Goal: Book appointment/travel/reservation

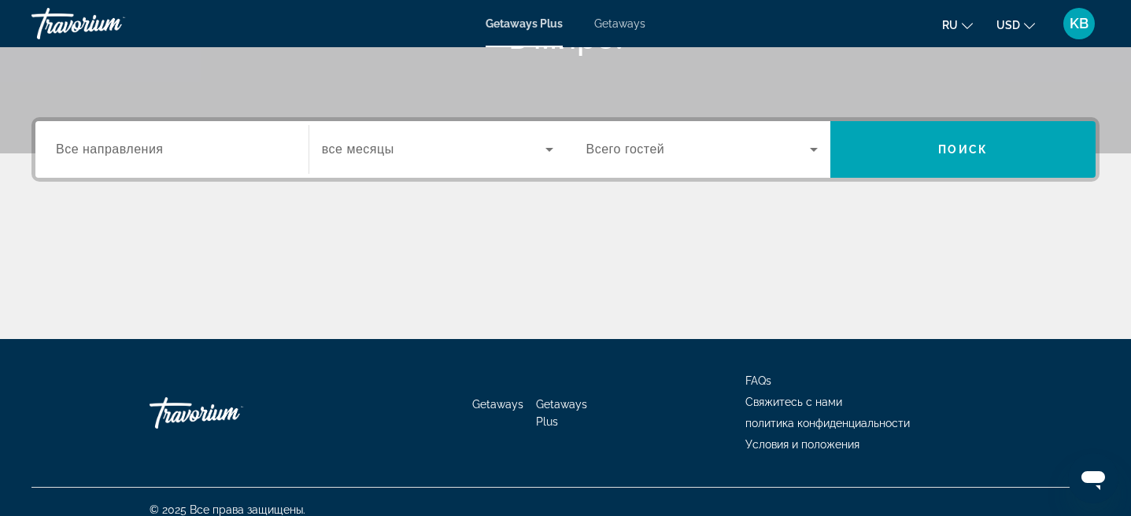
scroll to position [335, 0]
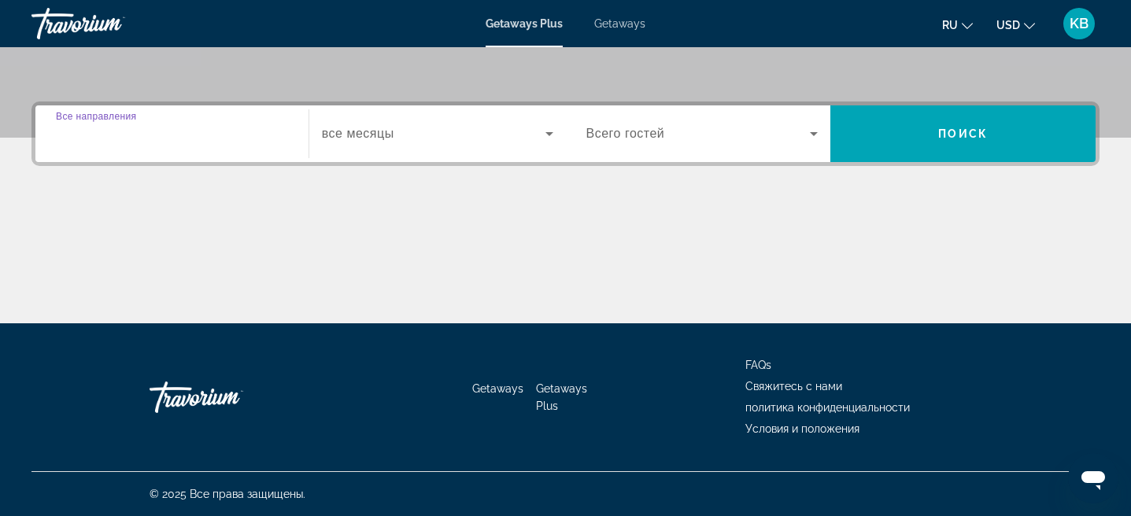
click at [265, 141] on input "Destination Все направления" at bounding box center [172, 134] width 232 height 19
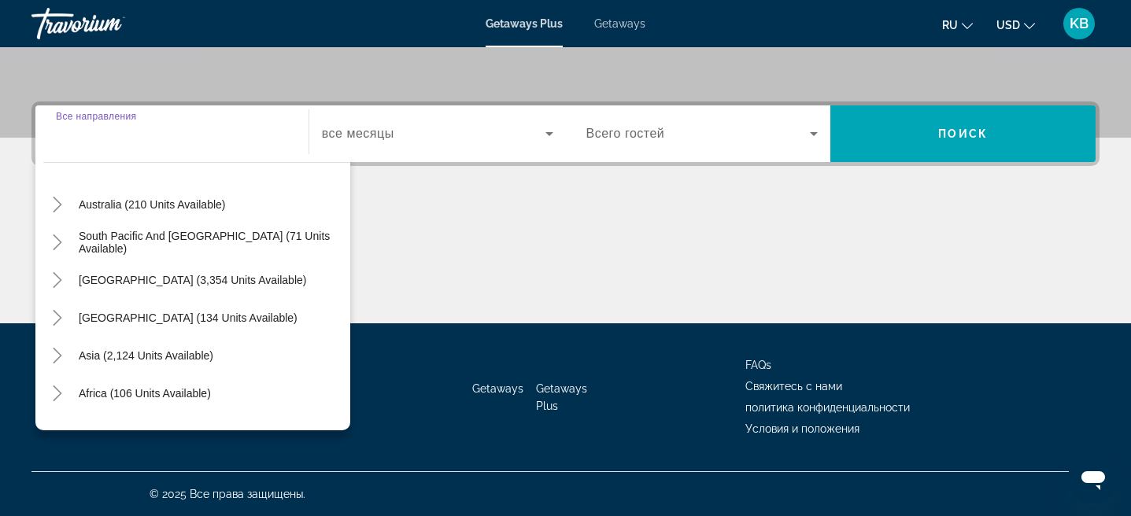
scroll to position [255, 0]
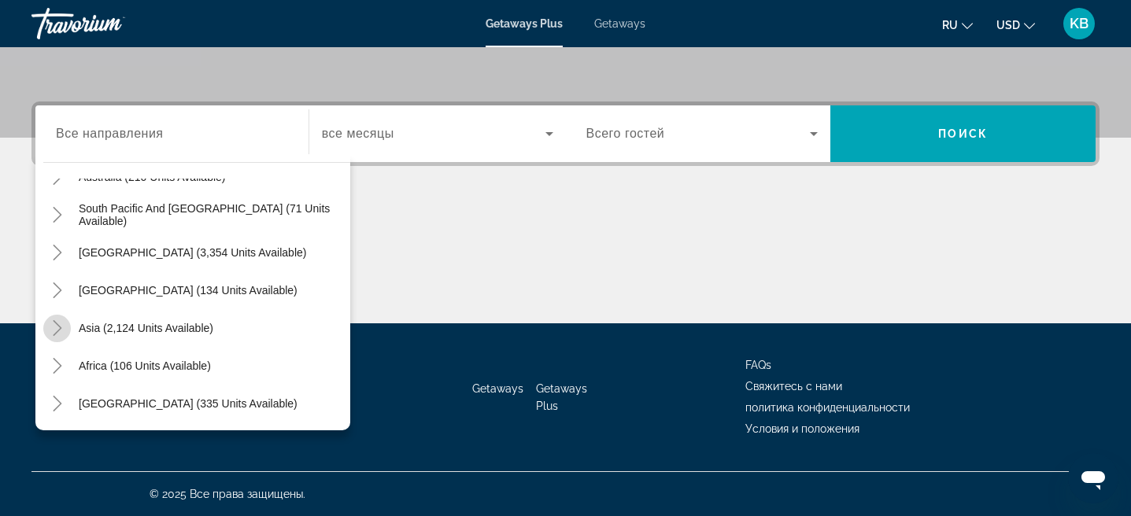
click at [59, 330] on icon "Toggle Asia (2,124 units available)" at bounding box center [58, 328] width 16 height 16
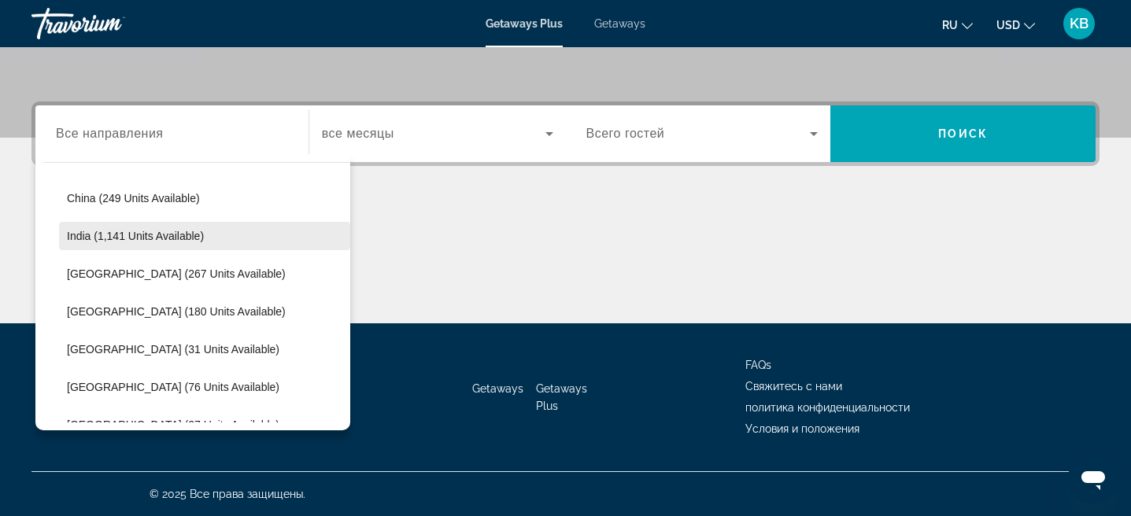
scroll to position [513, 0]
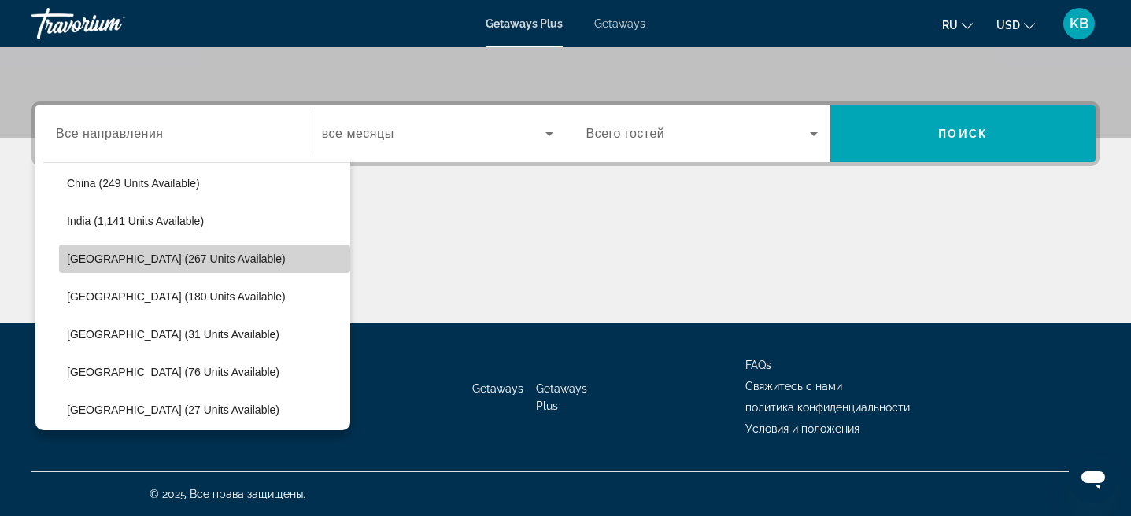
click at [157, 259] on span "[GEOGRAPHIC_DATA] (267 units available)" at bounding box center [176, 259] width 219 height 13
type input "**********"
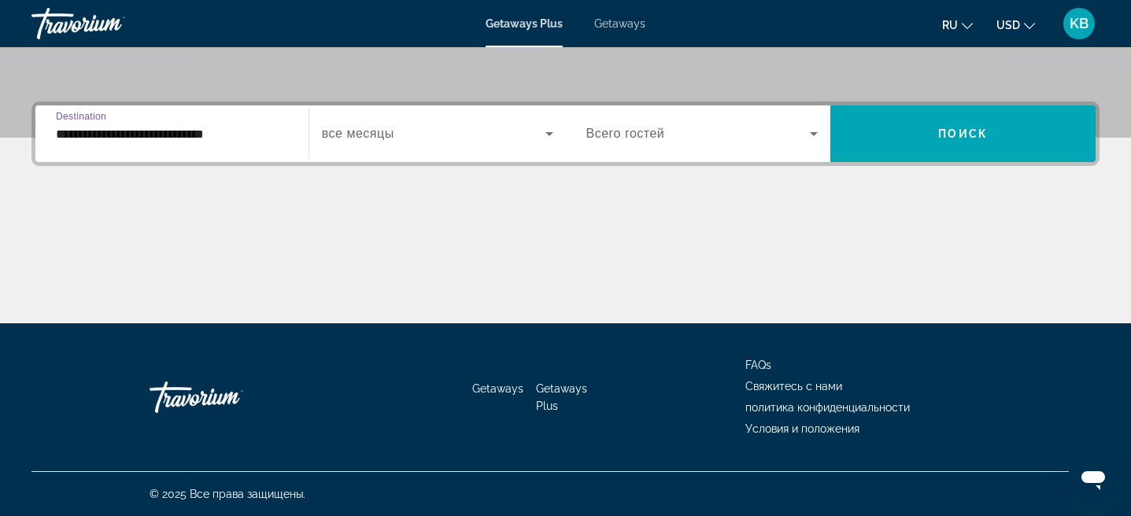
click at [511, 139] on span "Search widget" at bounding box center [434, 133] width 224 height 19
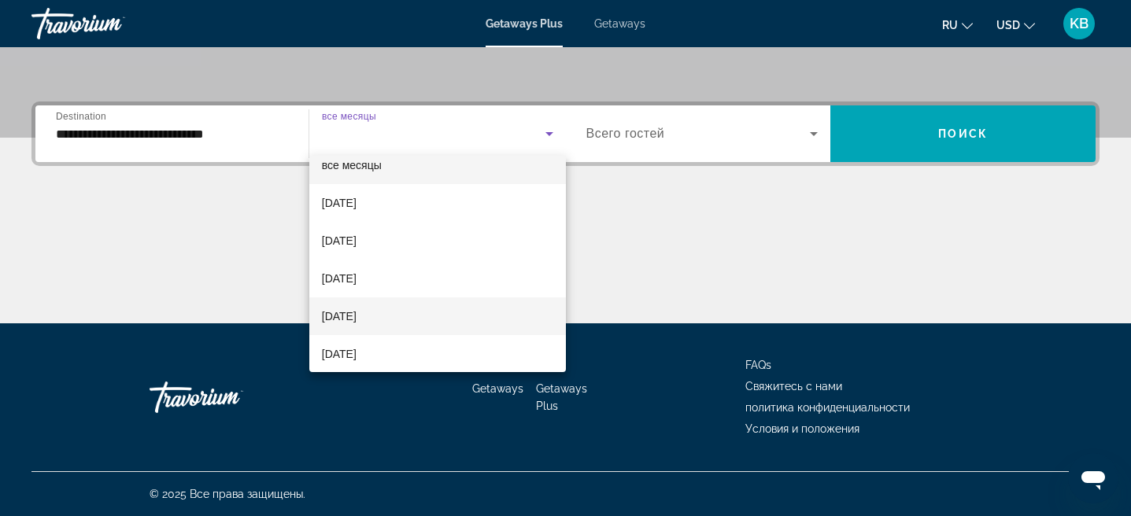
scroll to position [20, 0]
click at [357, 319] on span "[DATE]" at bounding box center [339, 312] width 35 height 19
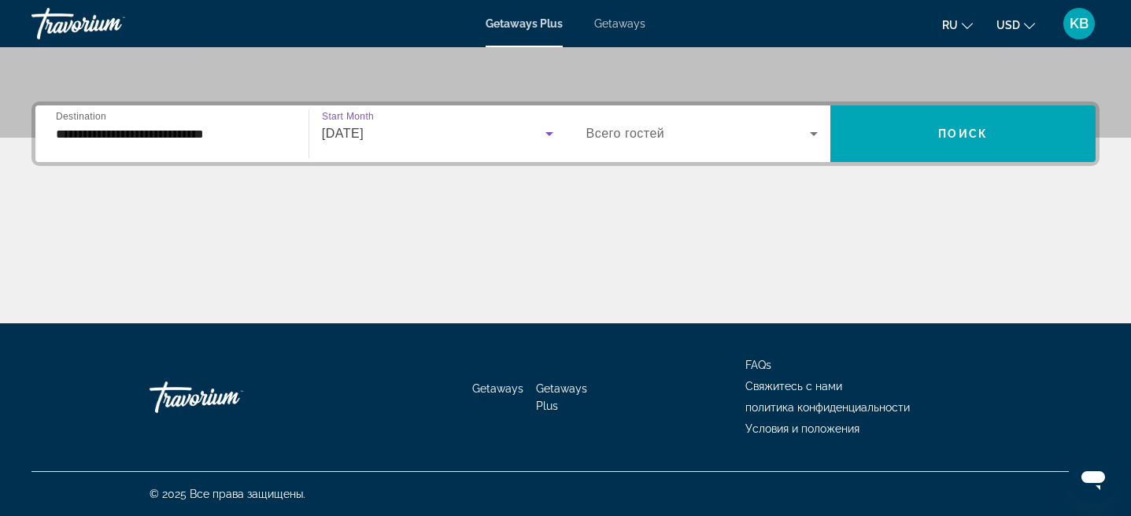
click at [692, 150] on div "Search widget" at bounding box center [703, 134] width 232 height 44
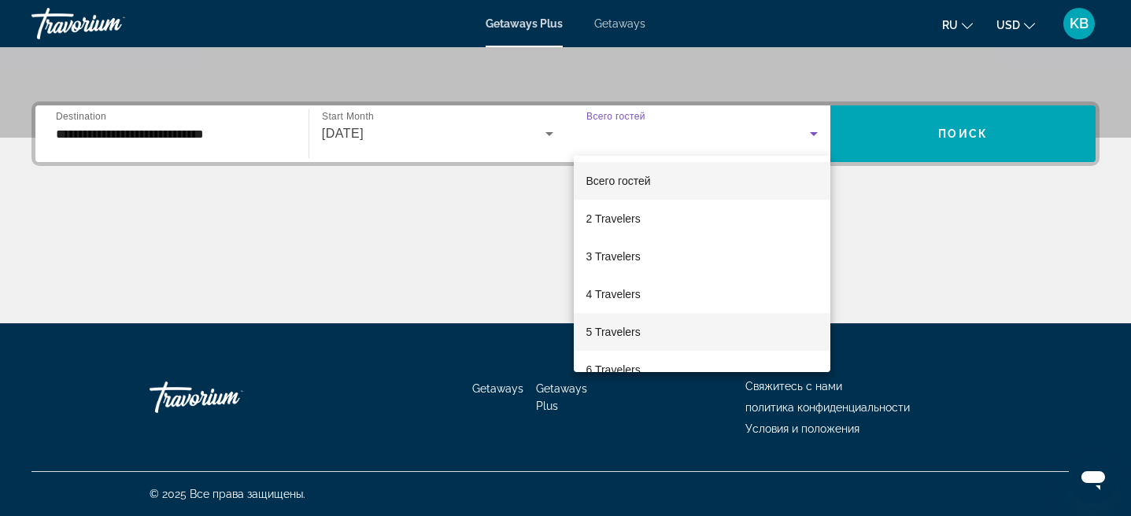
click at [638, 334] on span "5 Travelers" at bounding box center [614, 332] width 54 height 19
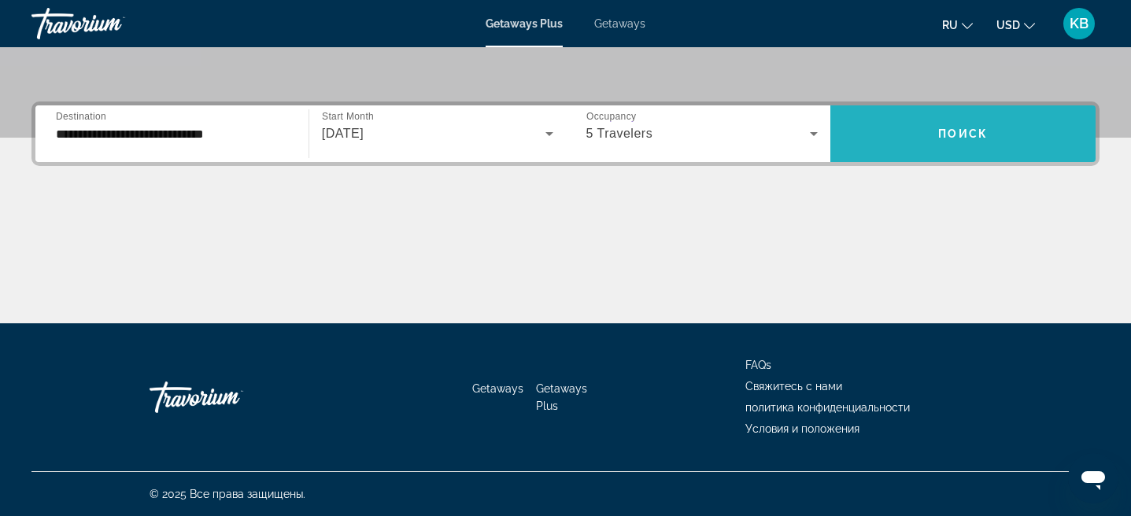
click at [960, 147] on span "Search widget" at bounding box center [963, 134] width 265 height 38
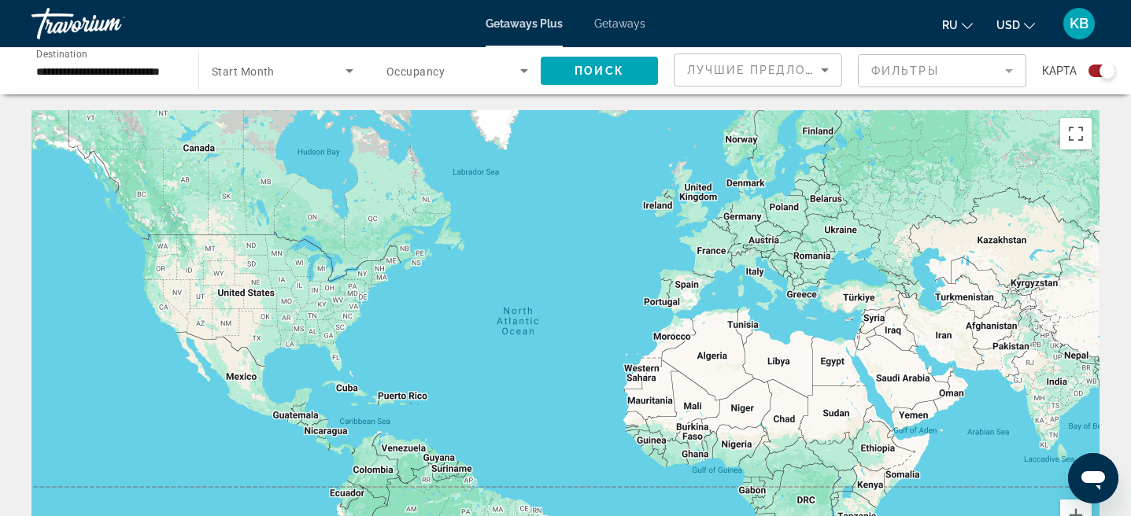
click at [321, 76] on span "Search widget" at bounding box center [279, 70] width 134 height 19
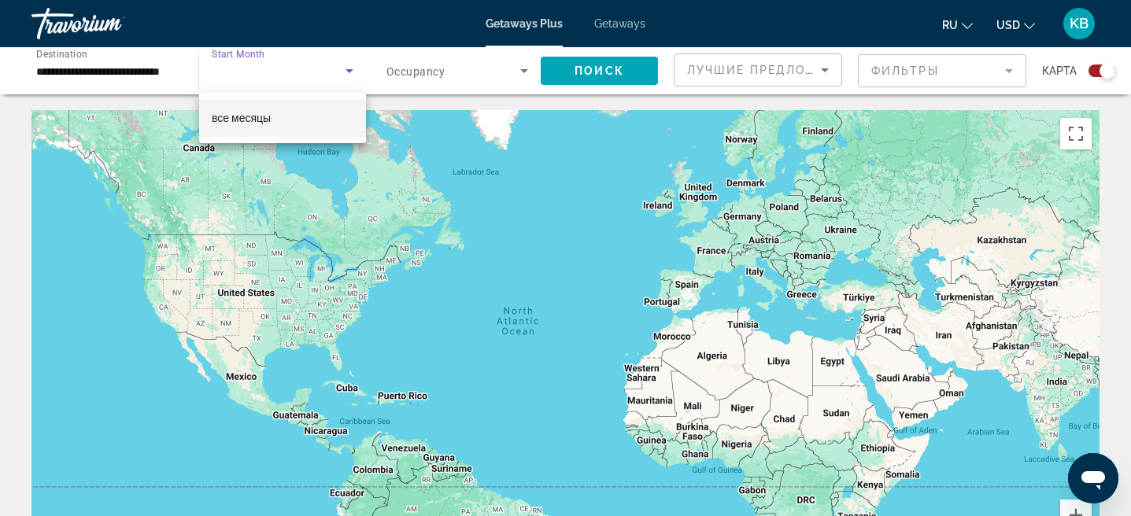
click at [298, 116] on mat-option "все месяцы" at bounding box center [282, 118] width 167 height 38
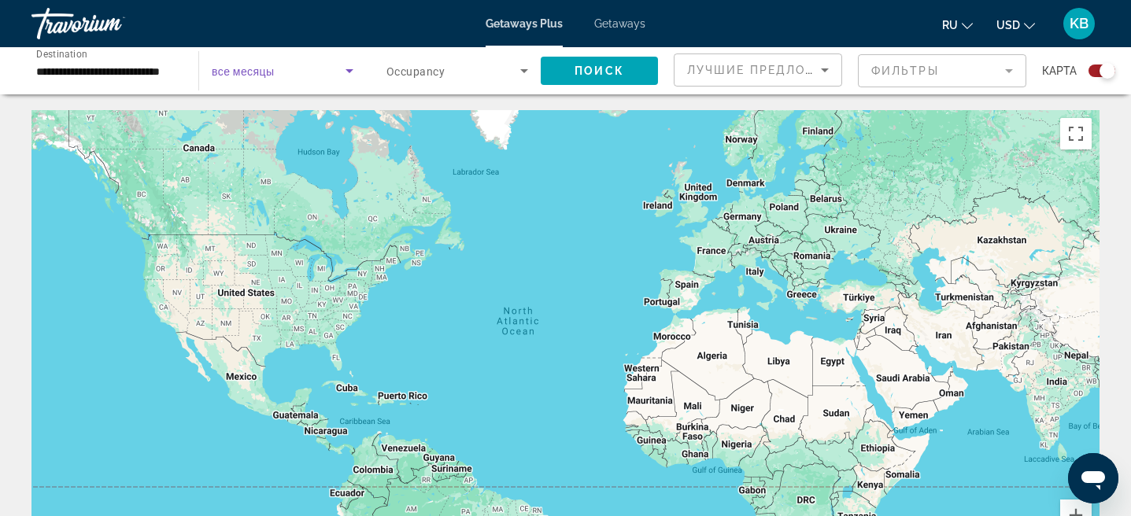
click at [496, 64] on span "Search widget" at bounding box center [454, 70] width 134 height 19
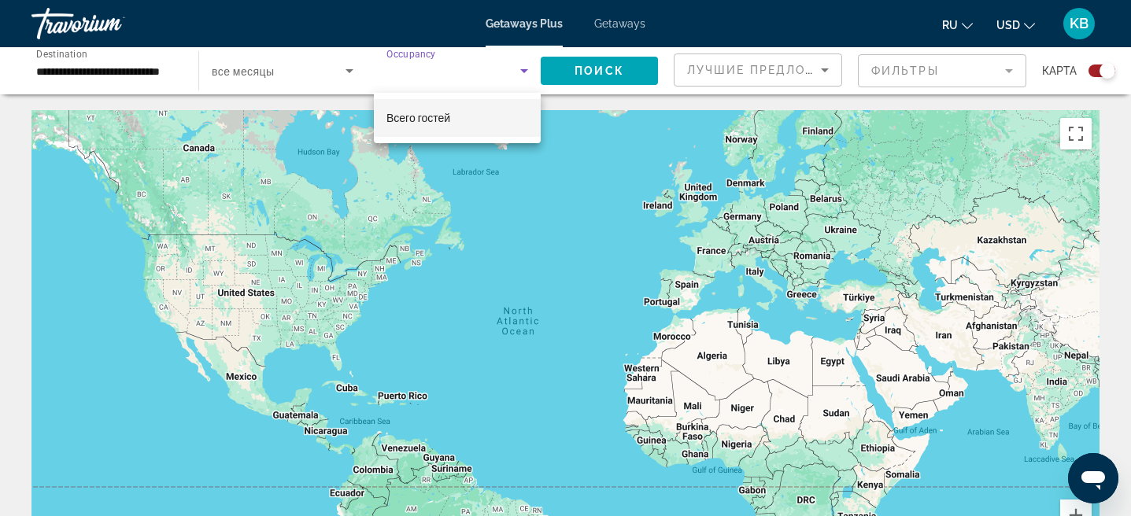
click at [620, 72] on div at bounding box center [565, 258] width 1131 height 516
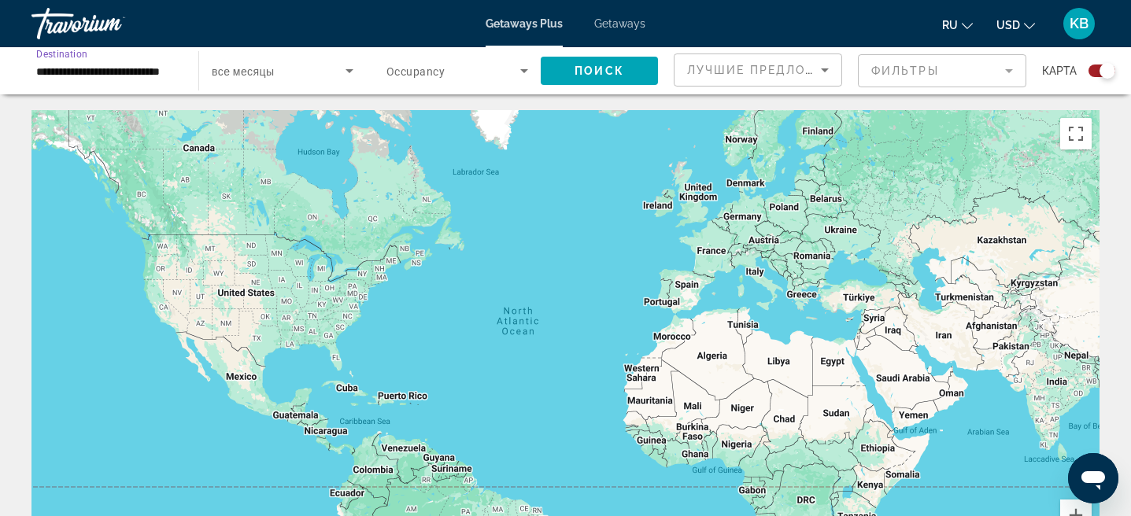
click at [113, 68] on input "**********" at bounding box center [107, 71] width 142 height 19
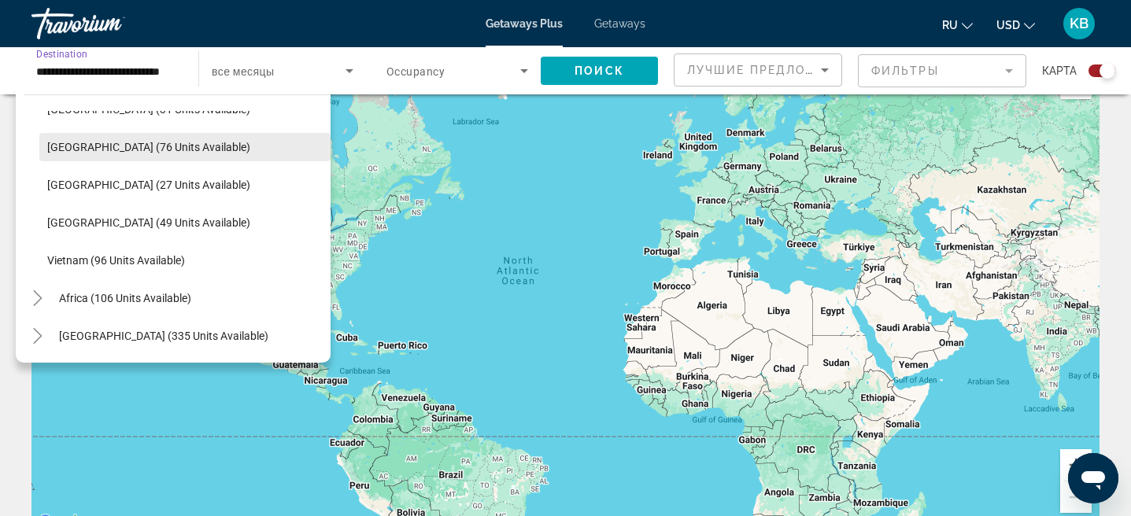
scroll to position [51, 0]
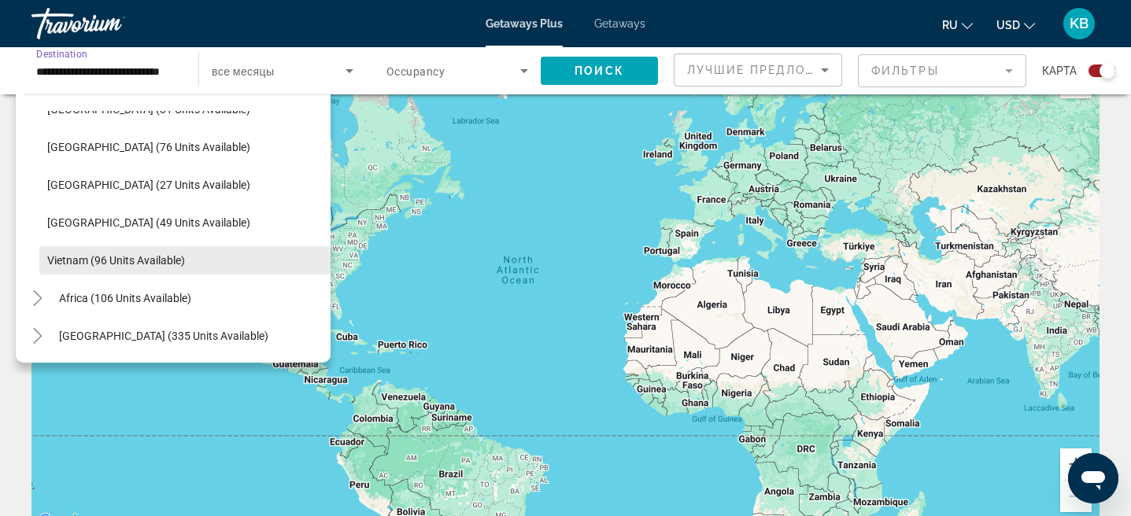
click at [123, 263] on span "Vietnam (96 units available)" at bounding box center [116, 260] width 138 height 13
type input "**********"
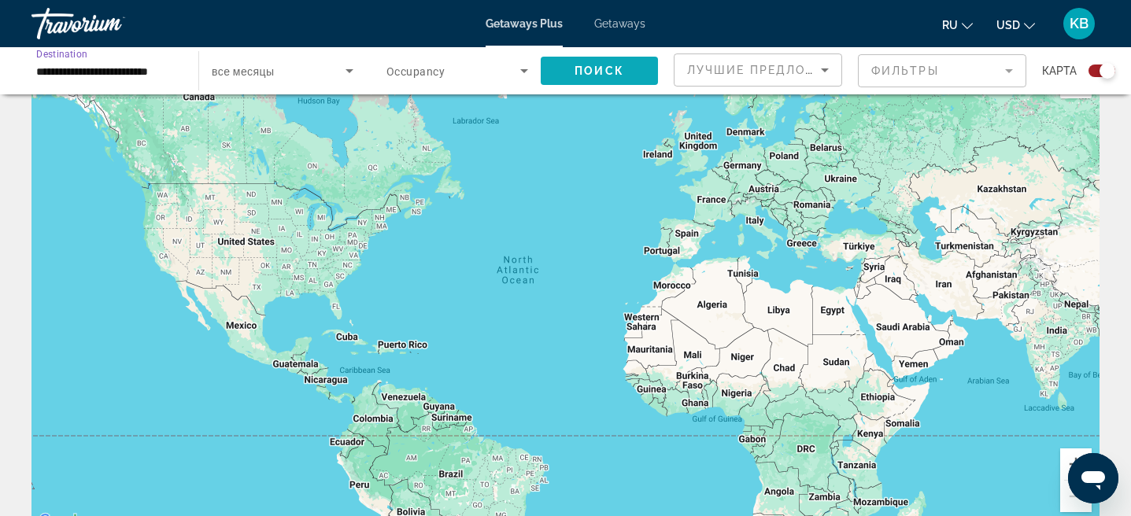
click at [578, 69] on span "Поиск" at bounding box center [600, 71] width 50 height 13
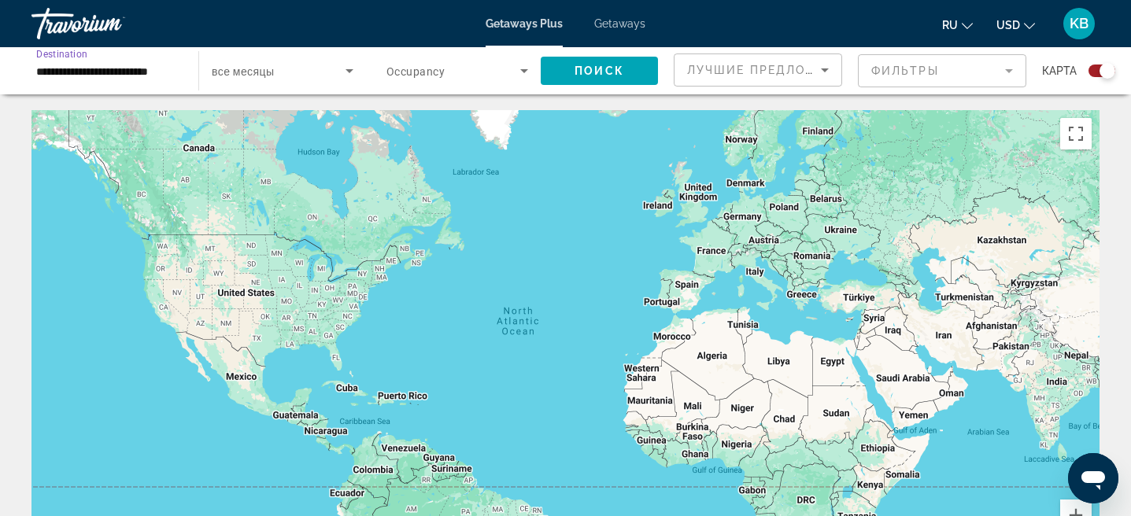
click at [161, 66] on input "**********" at bounding box center [107, 71] width 142 height 19
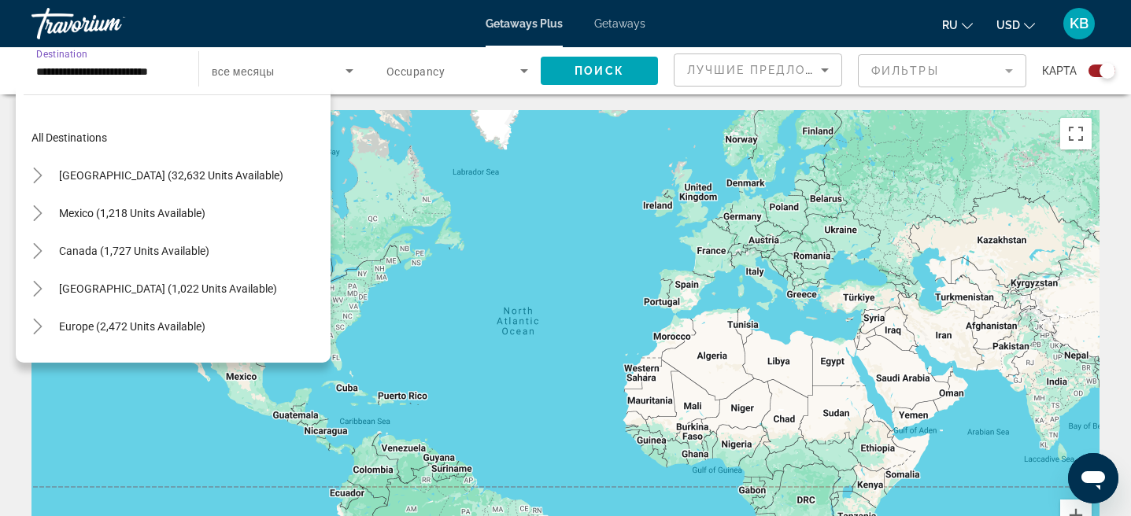
scroll to position [671, 0]
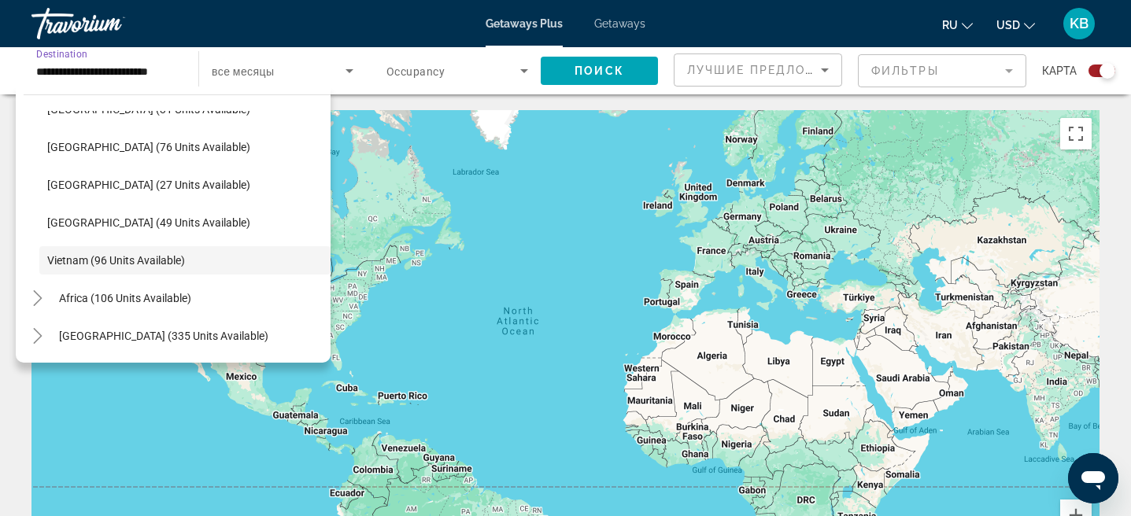
click at [631, 26] on span "Getaways" at bounding box center [619, 23] width 51 height 13
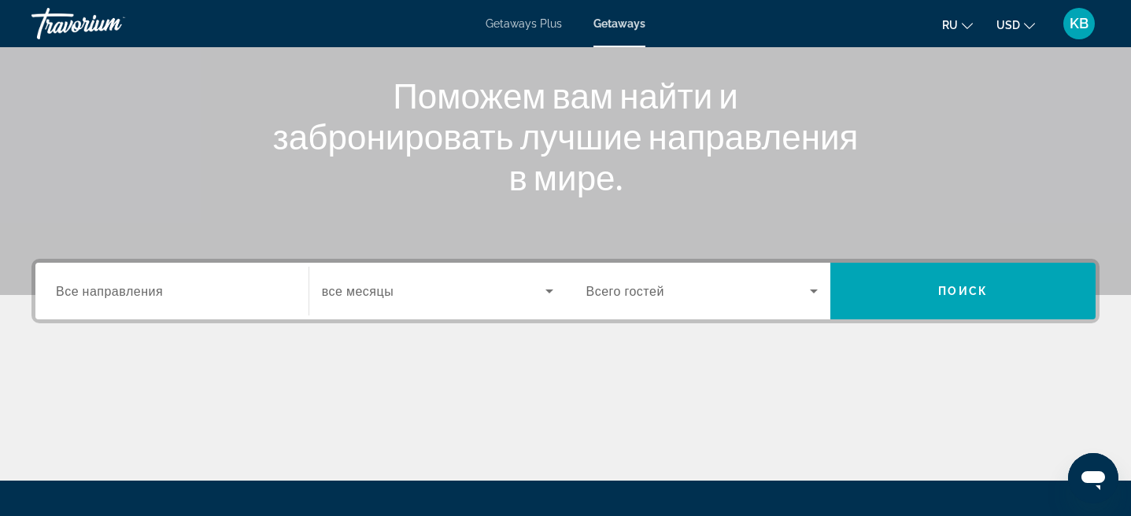
click at [174, 302] on div "Search widget" at bounding box center [172, 291] width 232 height 45
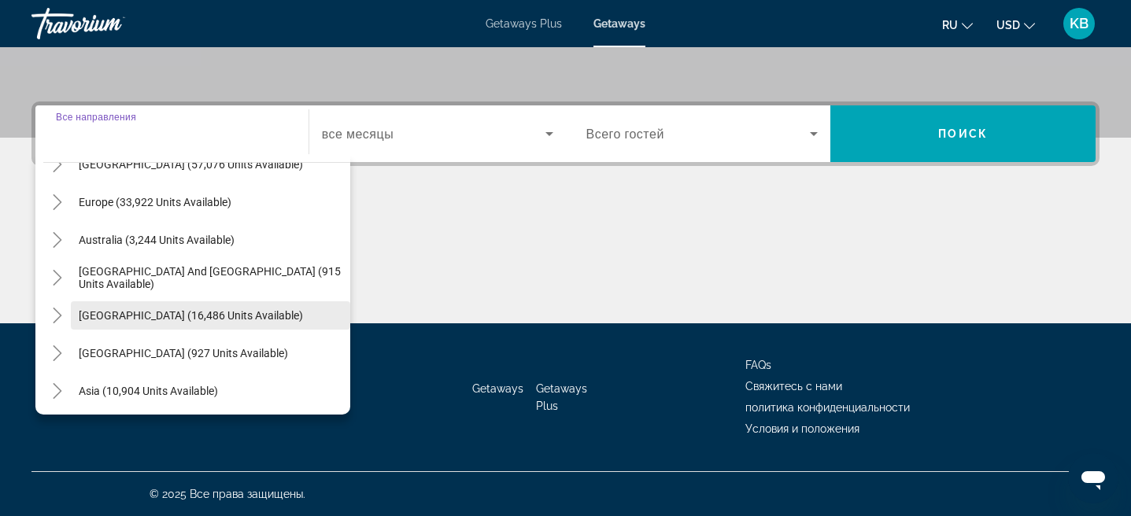
scroll to position [255, 0]
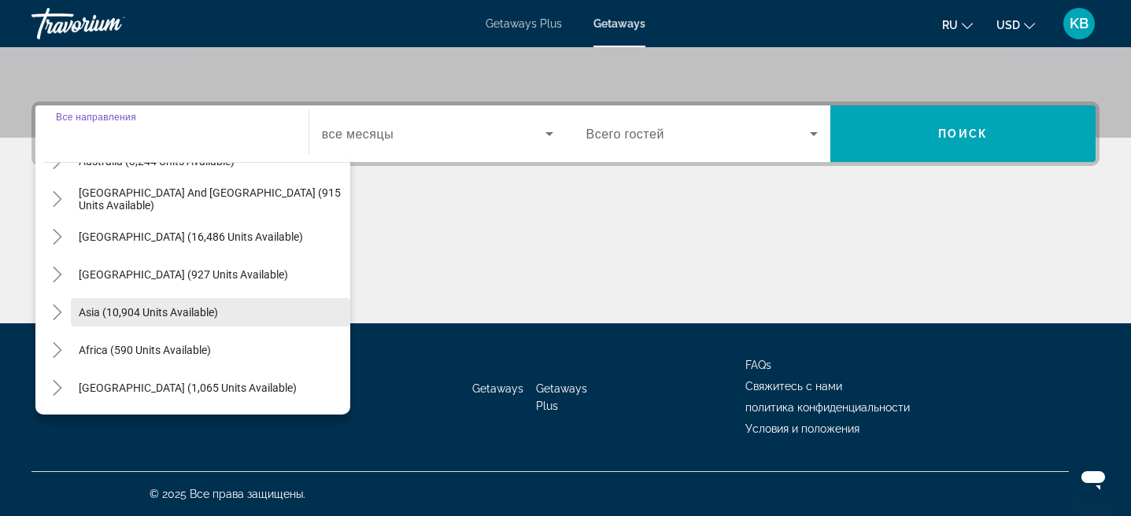
click at [103, 306] on span "Asia (10,904 units available)" at bounding box center [148, 312] width 139 height 13
type input "**********"
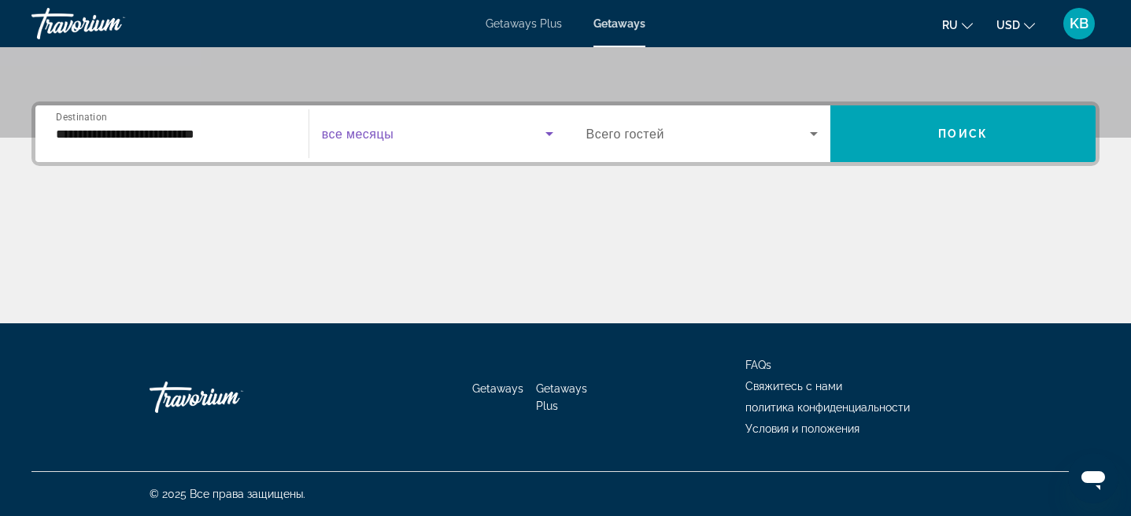
click at [453, 132] on span "Search widget" at bounding box center [434, 133] width 224 height 19
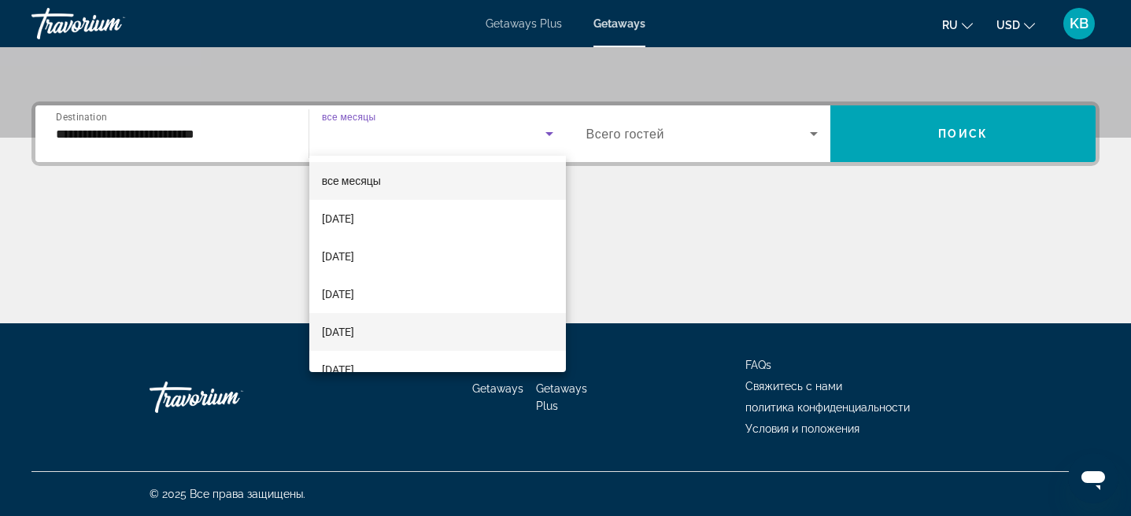
click at [427, 325] on mat-option "[DATE]" at bounding box center [437, 332] width 257 height 38
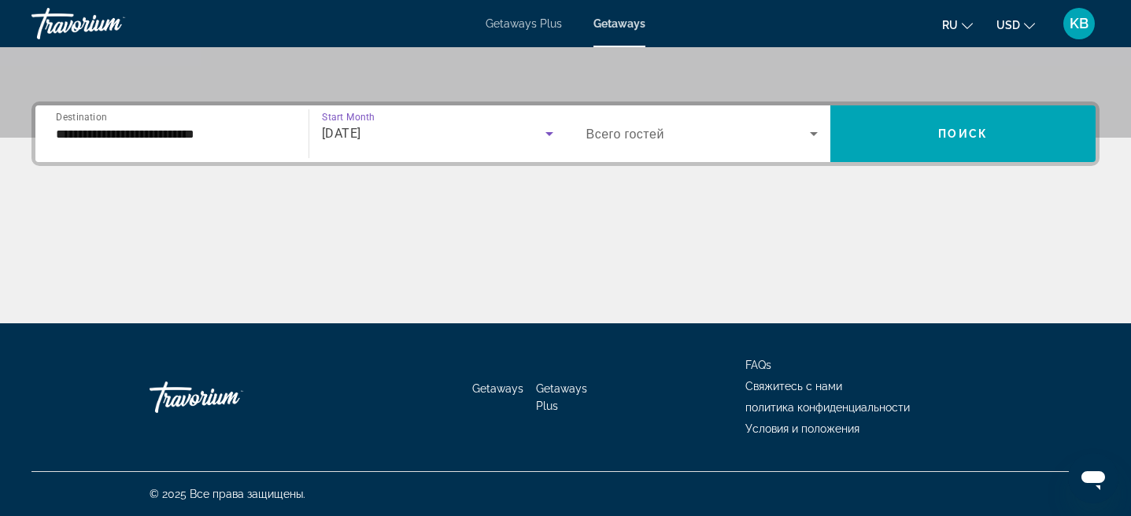
click at [682, 139] on span "Search widget" at bounding box center [699, 133] width 224 height 19
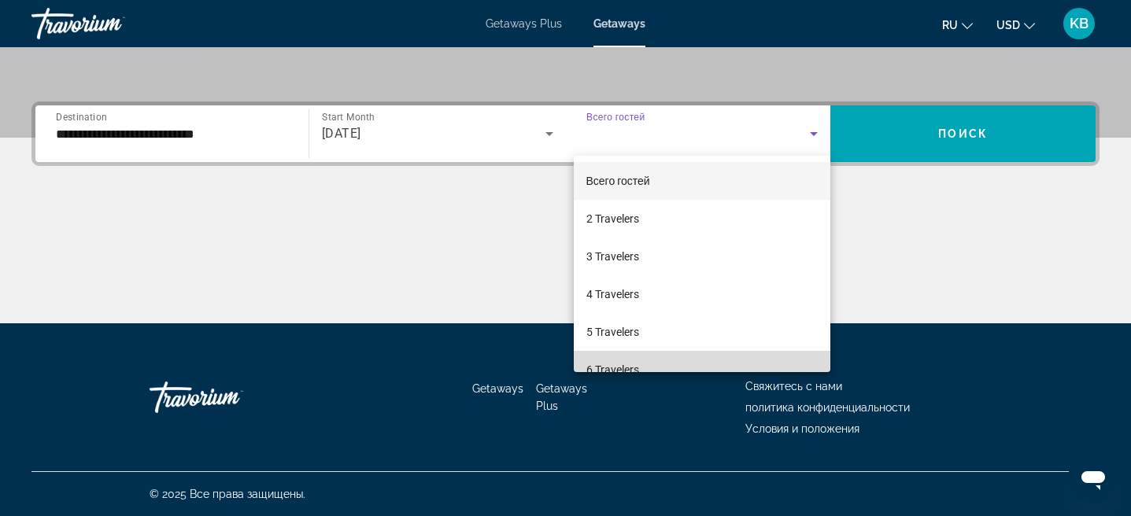
click at [612, 365] on span "6 Travelers" at bounding box center [613, 370] width 53 height 19
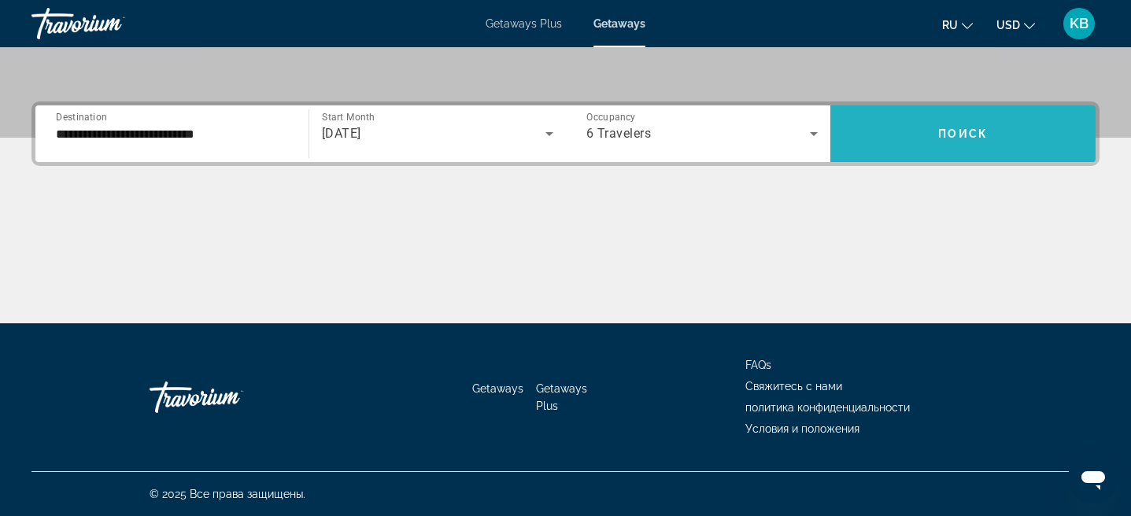
click at [923, 139] on span "Search widget" at bounding box center [963, 134] width 265 height 38
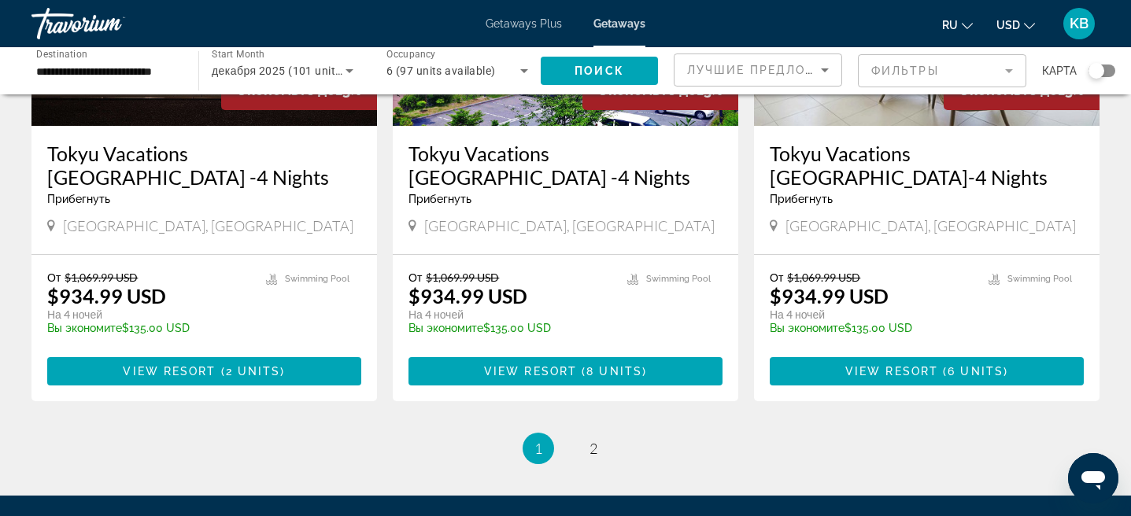
scroll to position [1999, 0]
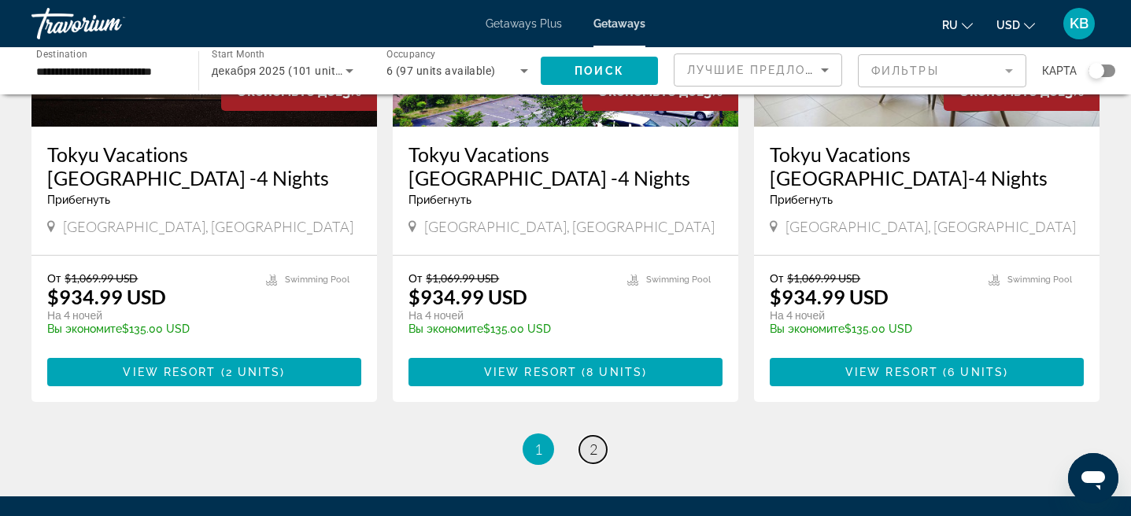
click at [590, 441] on span "2" at bounding box center [594, 449] width 8 height 17
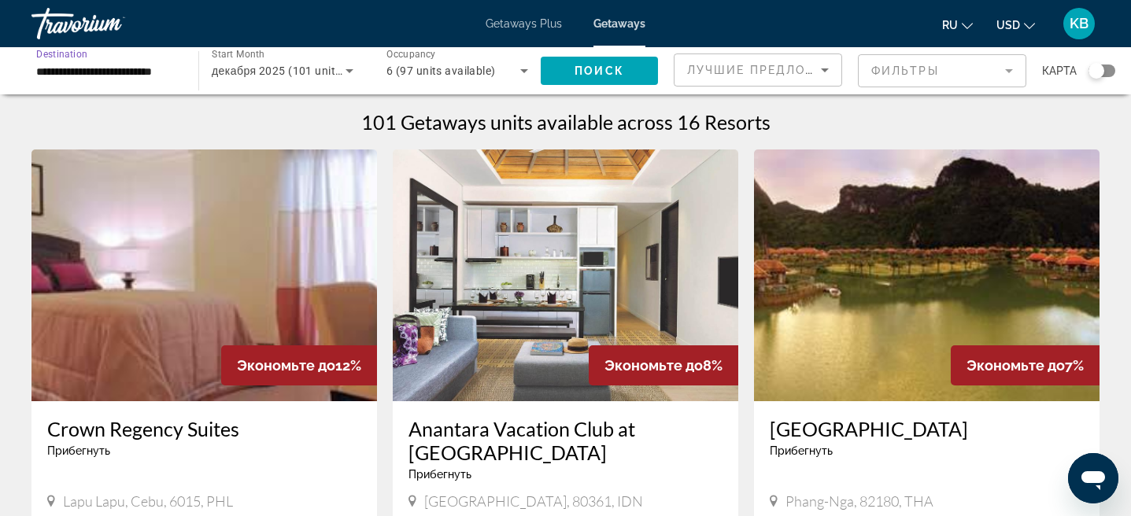
click at [152, 71] on input "**********" at bounding box center [107, 71] width 142 height 19
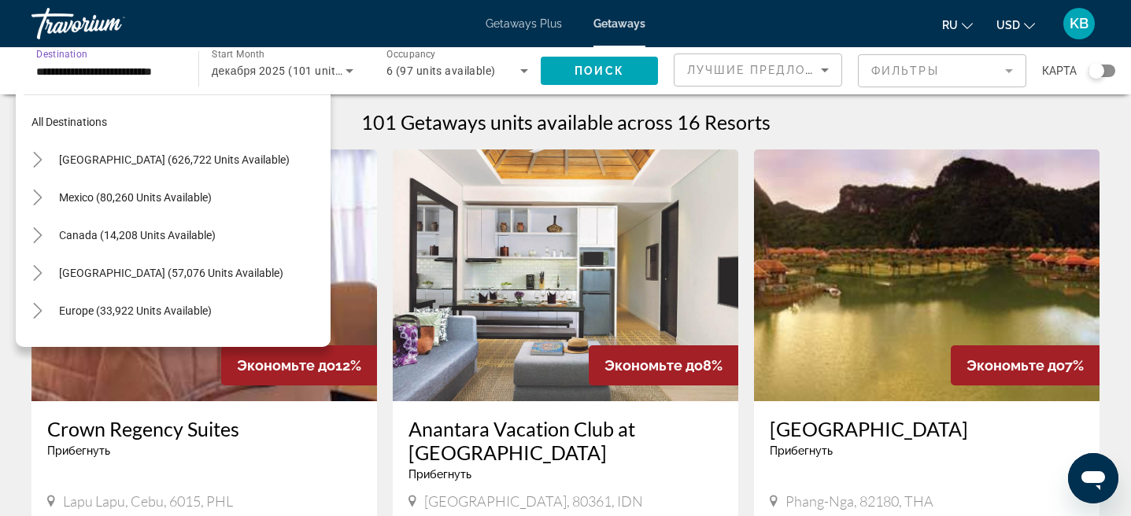
scroll to position [283, 0]
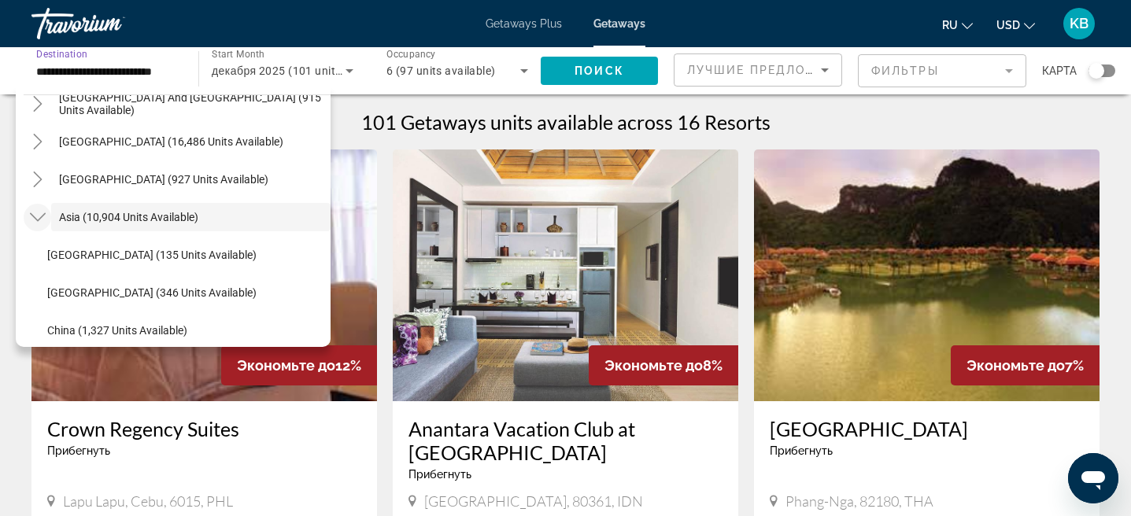
click at [32, 214] on icon "Toggle Asia (10,904 units available)" at bounding box center [38, 217] width 16 height 16
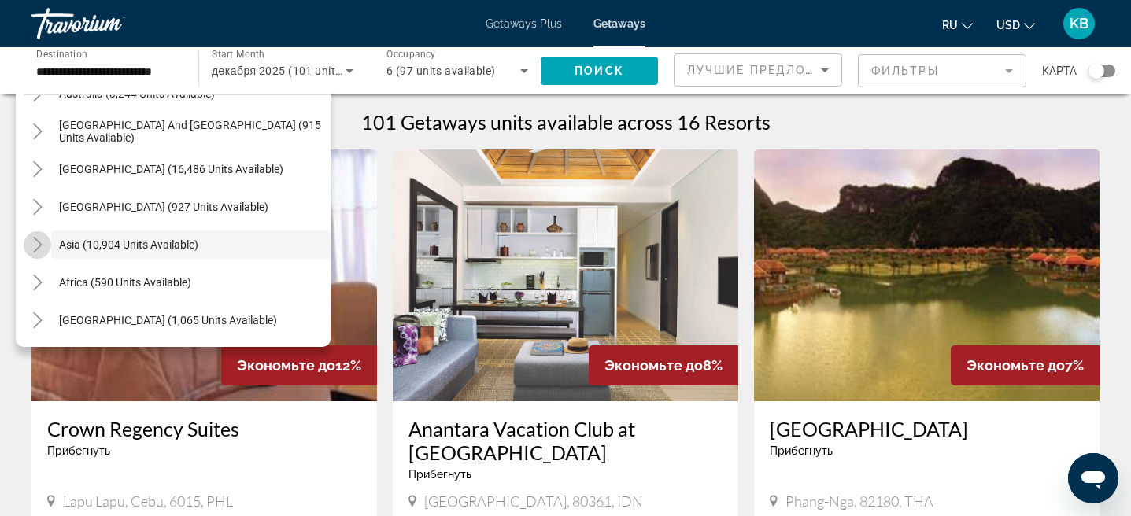
scroll to position [255, 0]
click at [37, 246] on icon "Toggle Asia (10,904 units available)" at bounding box center [38, 245] width 16 height 16
click at [860, 115] on div "101 Getaways units available across 16 Resorts" at bounding box center [565, 122] width 1068 height 24
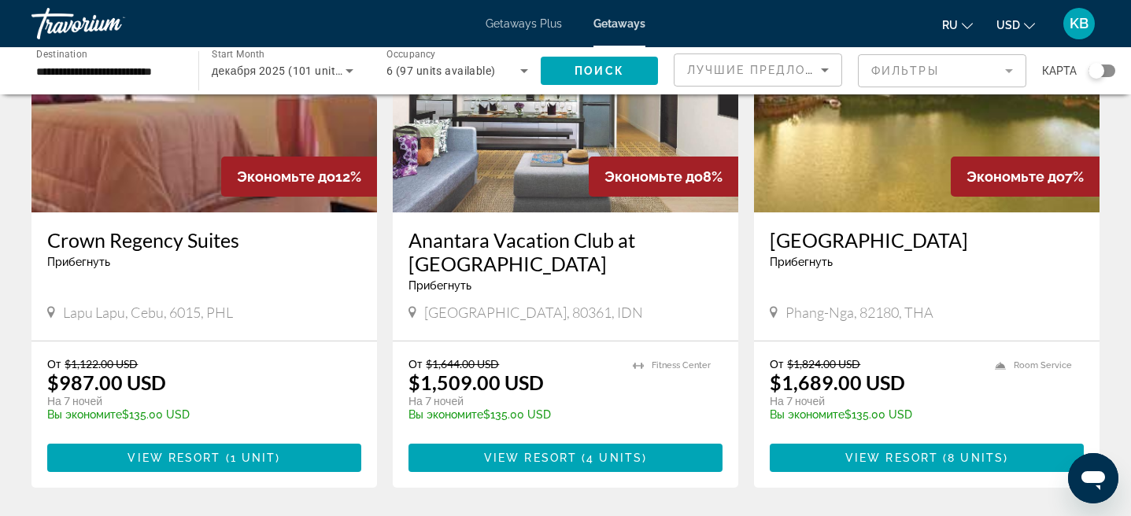
scroll to position [194, 0]
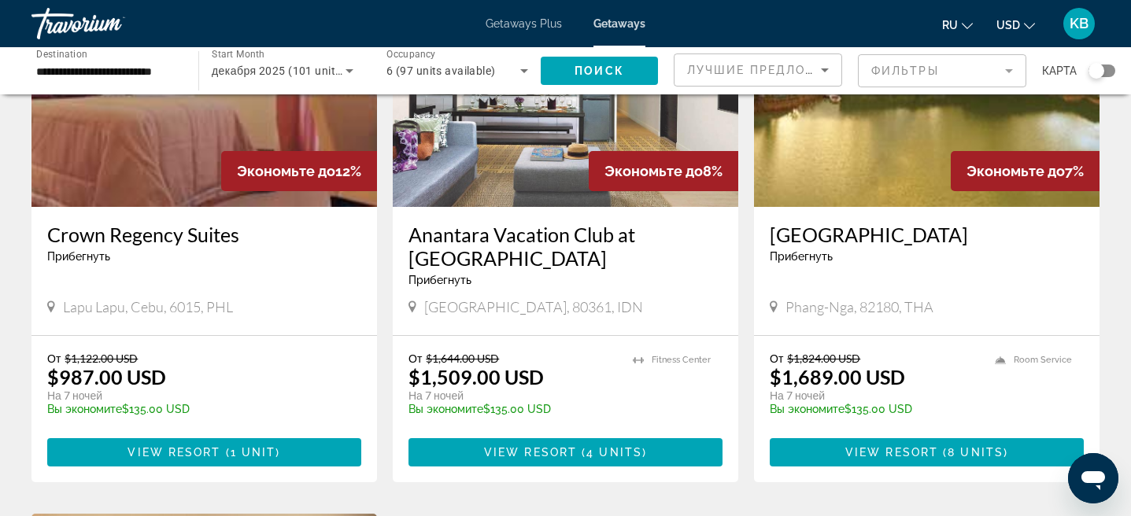
click at [546, 159] on img "Main content" at bounding box center [566, 81] width 346 height 252
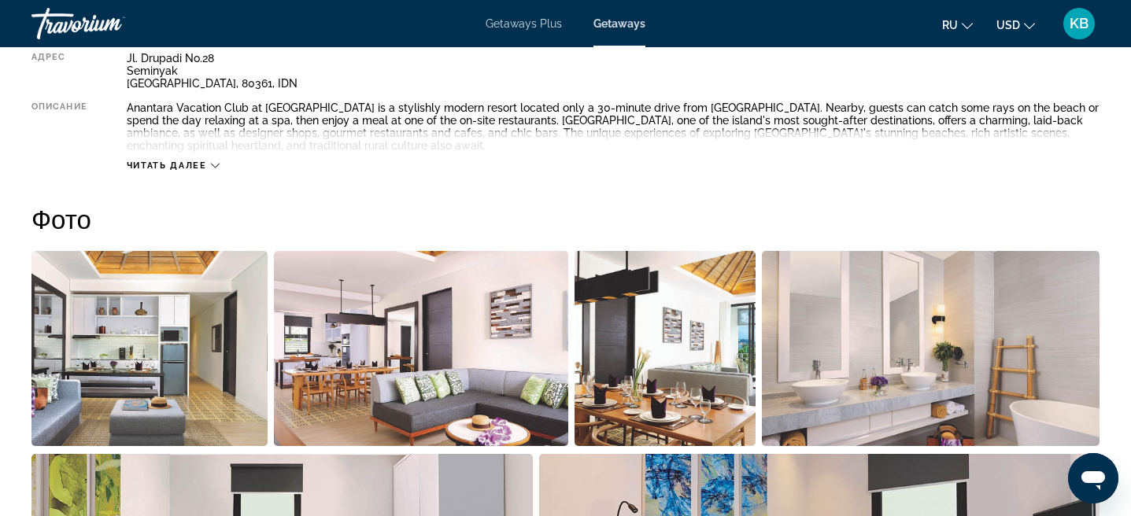
scroll to position [620, 0]
